Goal: Task Accomplishment & Management: Complete application form

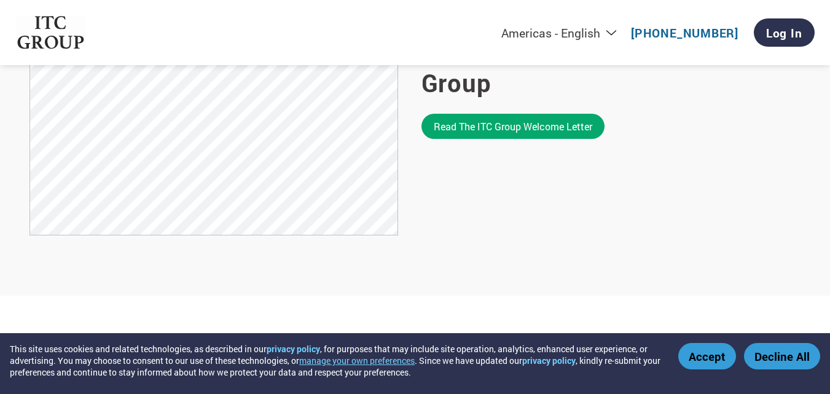
scroll to position [799, 0]
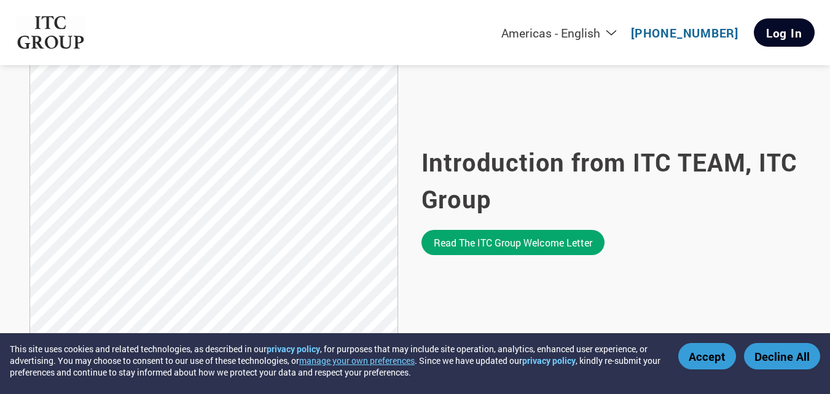
click at [785, 23] on link "Log In" at bounding box center [784, 32] width 61 height 28
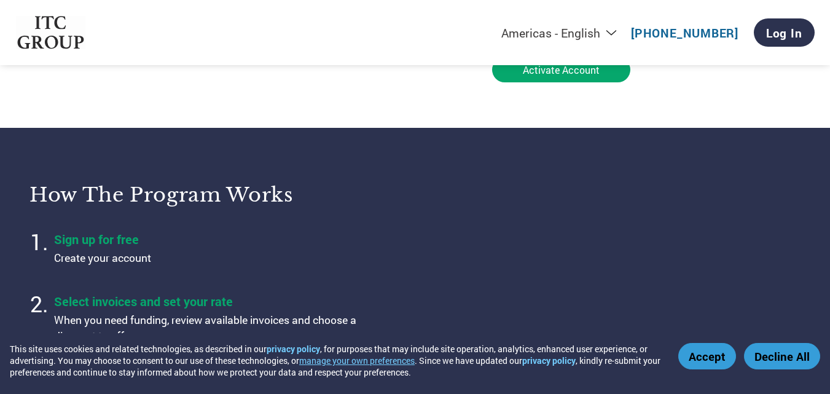
scroll to position [184, 0]
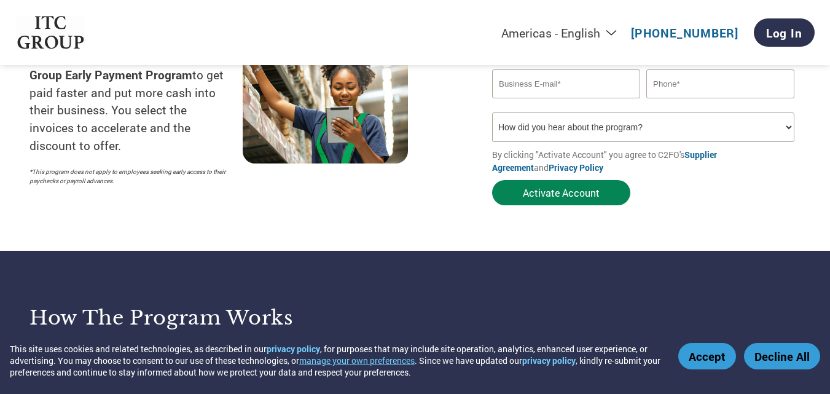
click at [586, 203] on button "Activate Account" at bounding box center [561, 192] width 138 height 25
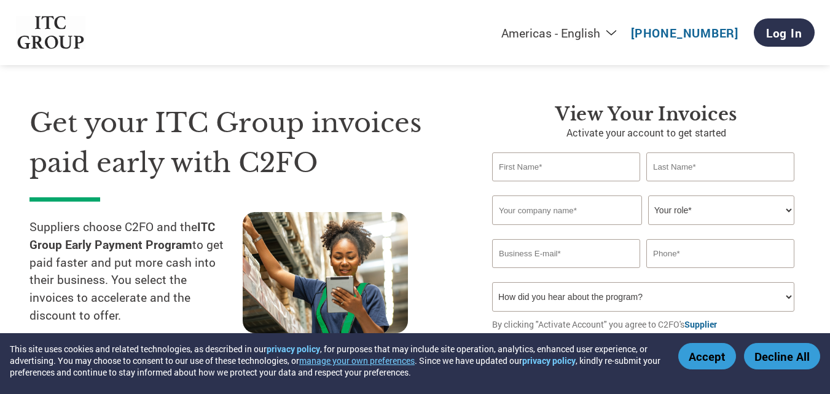
scroll to position [0, 0]
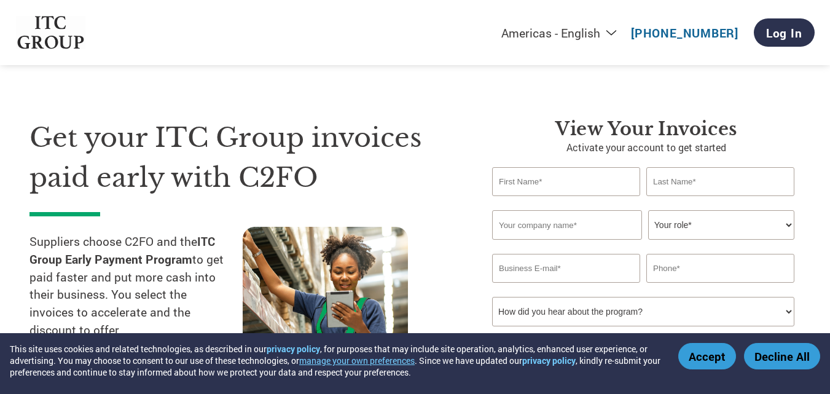
click at [584, 190] on input "text" at bounding box center [566, 181] width 148 height 29
type input "[PERSON_NAME]"
click at [666, 183] on input "text" at bounding box center [720, 181] width 148 height 29
type input "[PERSON_NAME]"
drag, startPoint x: 532, startPoint y: 239, endPoint x: 538, endPoint y: 234, distance: 8.3
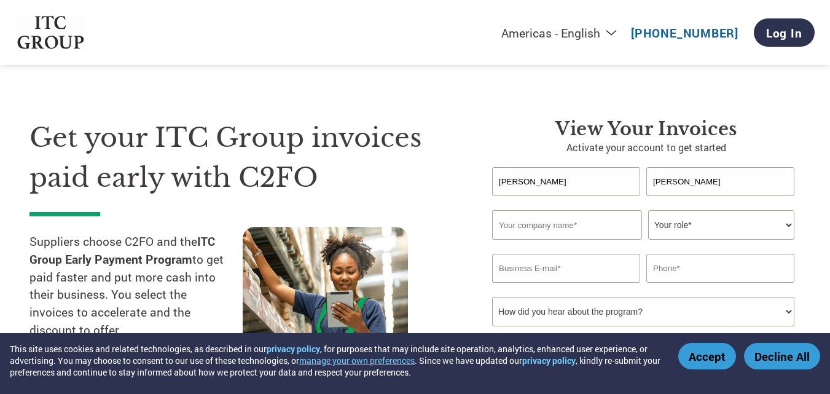
click at [532, 239] on input "text" at bounding box center [567, 224] width 150 height 29
click at [563, 221] on input "Masinate ventureprivate limited" at bounding box center [567, 224] width 150 height 29
click at [539, 225] on input "Masinate venture private limited" at bounding box center [567, 224] width 150 height 29
type input "Masinate venture private limited"
click at [689, 227] on select "Your role* CFO Controller Credit Manager Finance Director Treasurer CEO Preside…" at bounding box center [721, 224] width 146 height 29
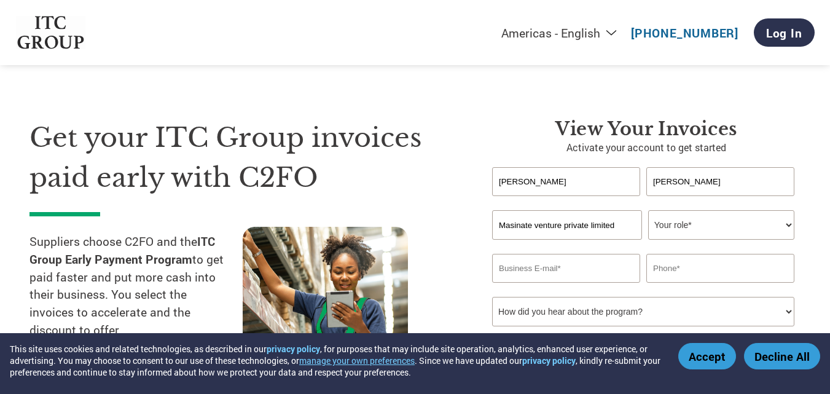
select select "OWNER_FOUNDER"
click at [648, 210] on select "Your role* CFO Controller Credit Manager Finance Director Treasurer CEO Preside…" at bounding box center [721, 224] width 146 height 29
click at [587, 281] on input "email" at bounding box center [566, 268] width 148 height 29
click at [562, 266] on input "[PERSON_NAME][EMAIL_ADDRESS][DOMAIN_NAME]" at bounding box center [566, 268] width 148 height 29
type input "[PERSON_NAME][EMAIL_ADDRESS][DOMAIN_NAME]"
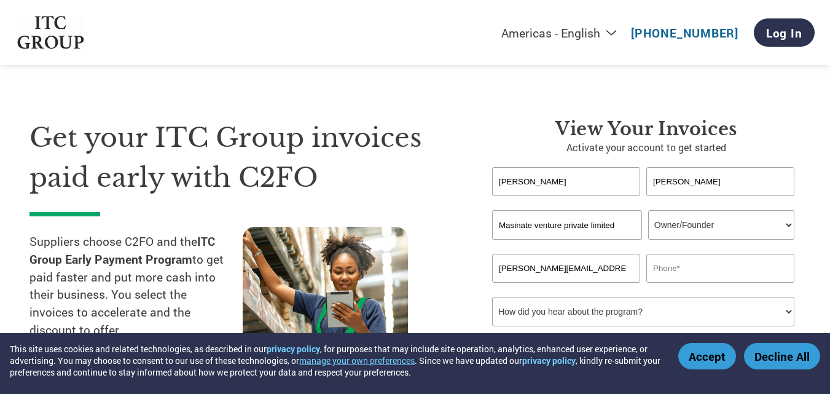
click at [657, 267] on input "text" at bounding box center [720, 268] width 148 height 29
type input "8951274053"
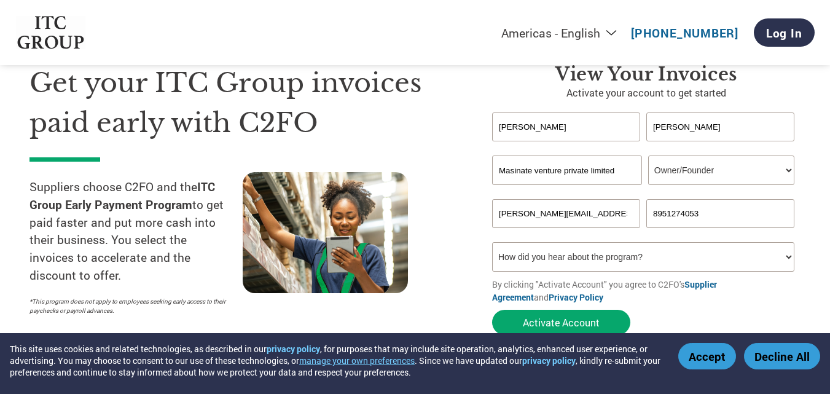
scroll to position [123, 0]
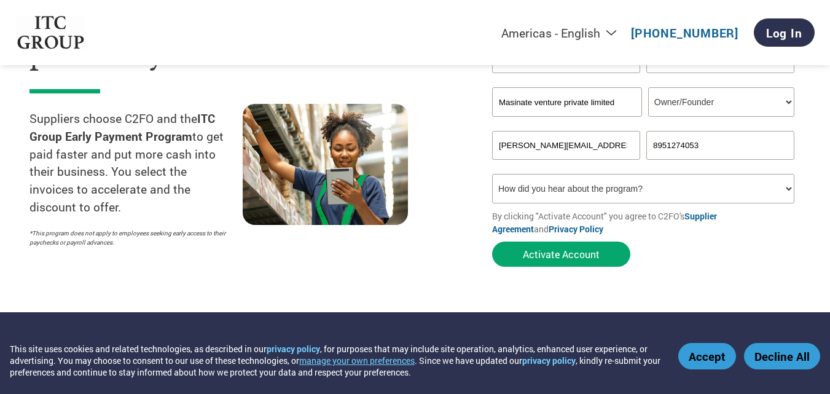
click at [625, 190] on select "How did you hear about the program? Received a letter Email Social Media Online…" at bounding box center [643, 188] width 302 height 29
select select "Email"
click at [492, 174] on select "How did you hear about the program? Received a letter Email Social Media Online…" at bounding box center [643, 188] width 302 height 29
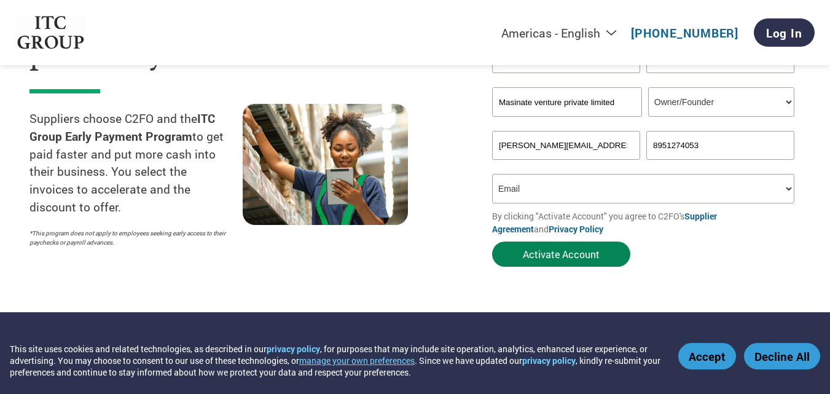
click at [581, 255] on button "Activate Account" at bounding box center [561, 253] width 138 height 25
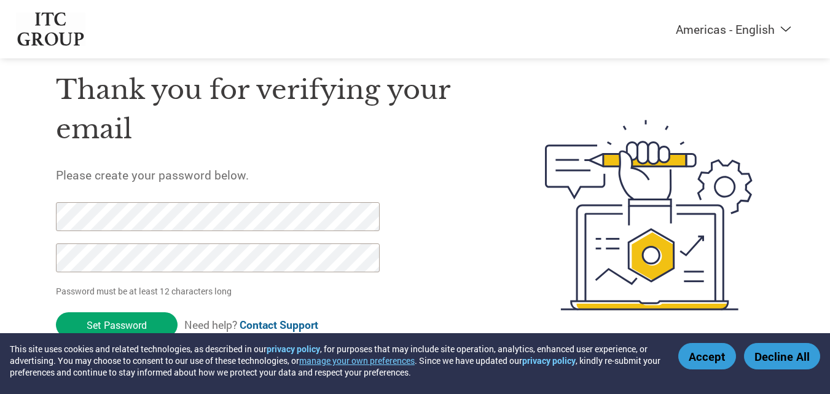
scroll to position [42, 0]
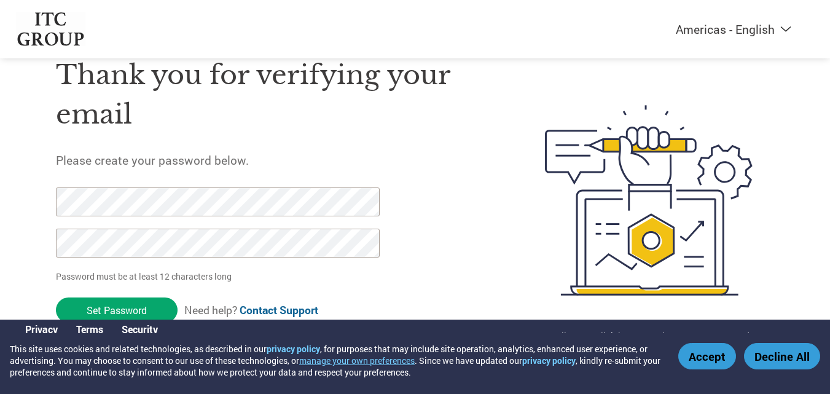
click at [0, 183] on div "Americas - English Américas - Español Américas - Português Amériques - Français…" at bounding box center [415, 151] width 830 height 387
click at [159, 307] on input "Set Password" at bounding box center [117, 309] width 122 height 25
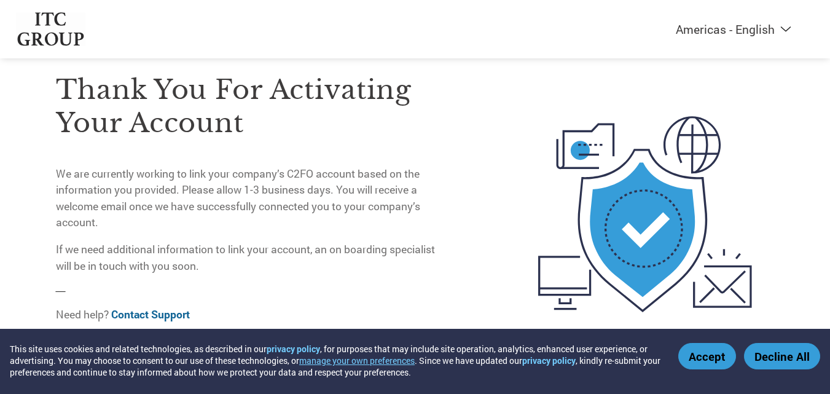
scroll to position [52, 0]
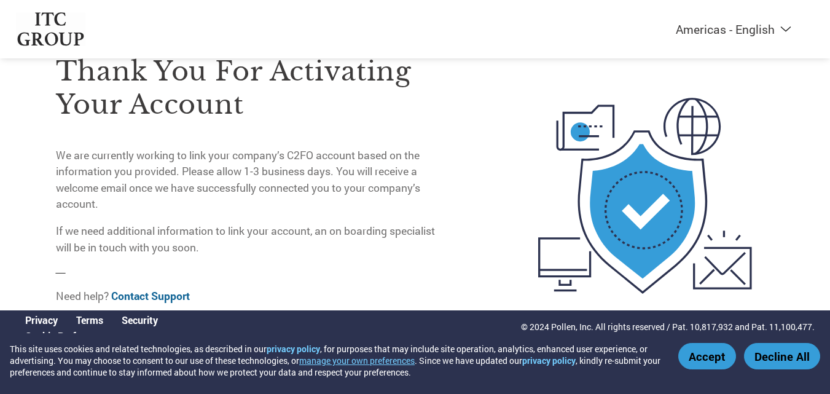
click at [701, 359] on button "Accept" at bounding box center [707, 356] width 58 height 26
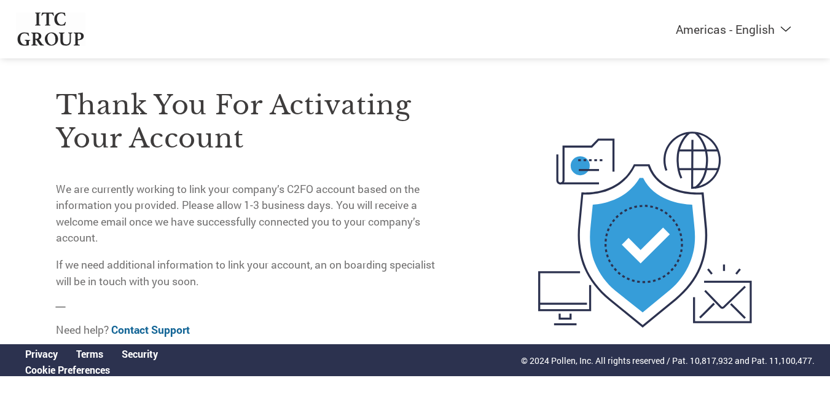
scroll to position [0, 0]
